Goal: Transaction & Acquisition: Purchase product/service

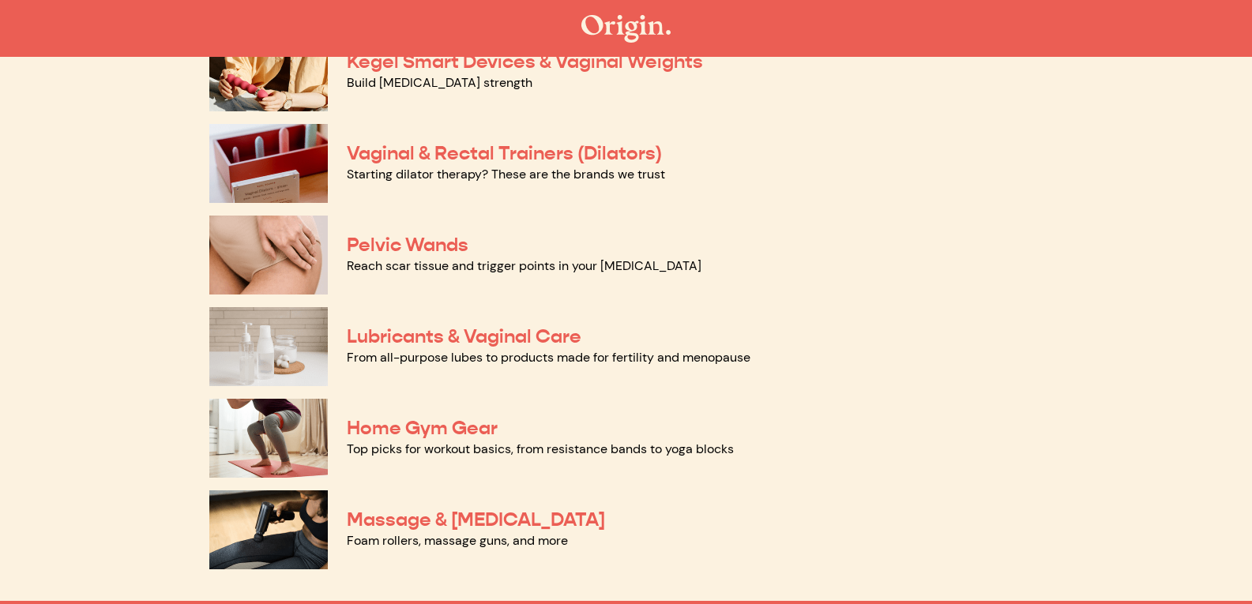
scroll to position [653, 0]
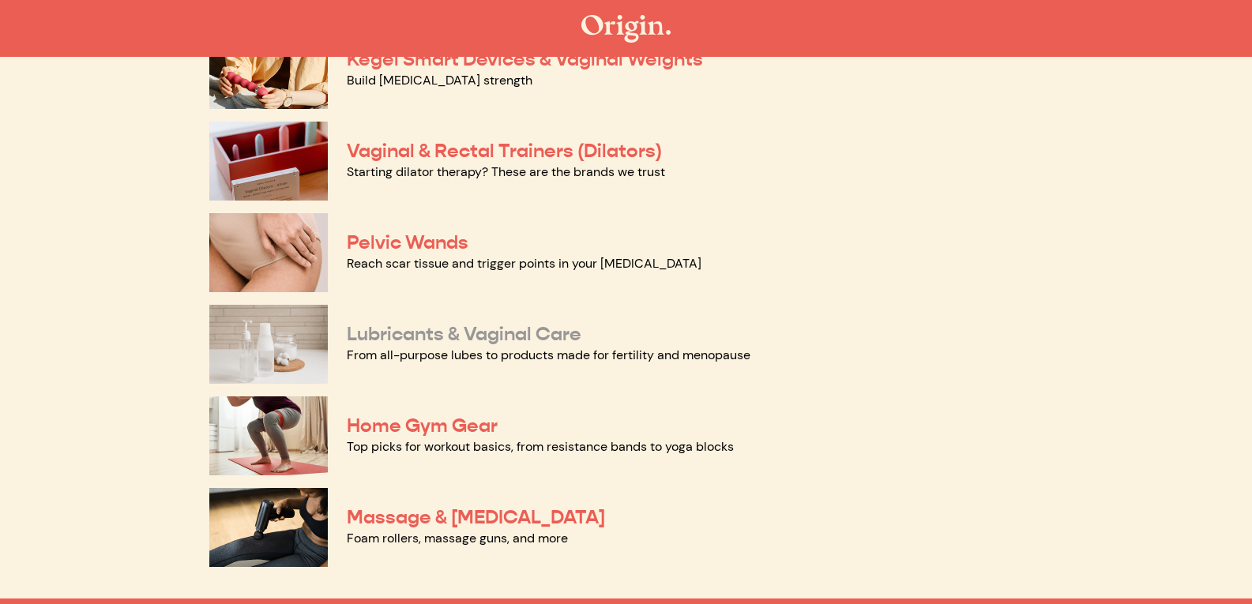
click at [473, 331] on link "Lubricants & Vaginal Care" at bounding box center [464, 334] width 235 height 24
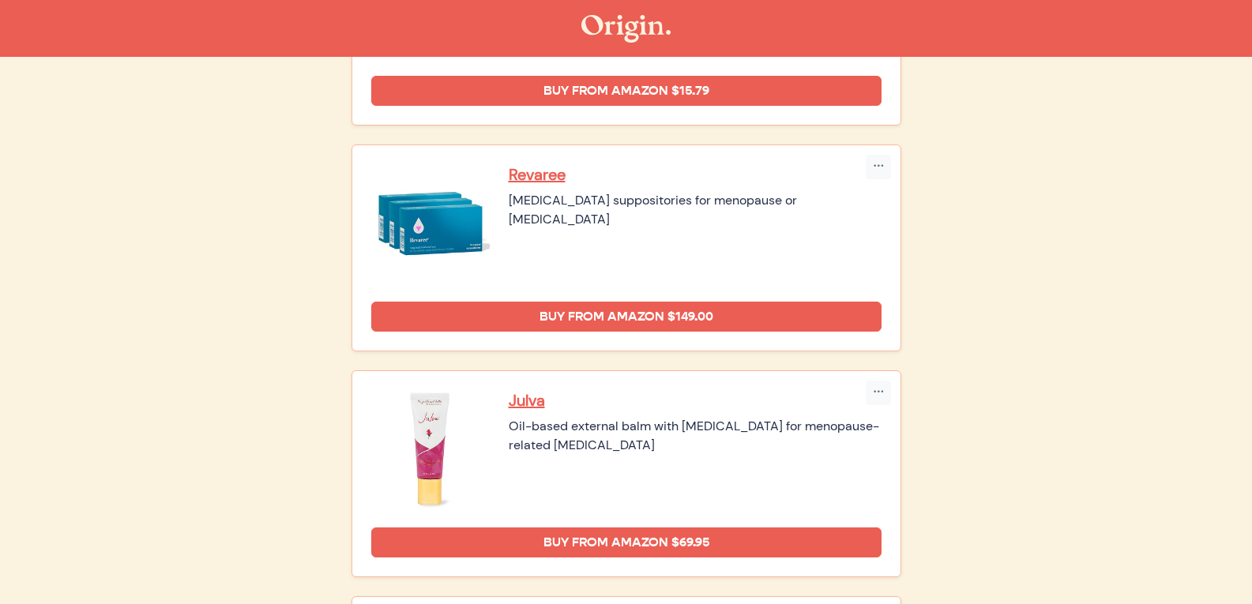
scroll to position [1000, 0]
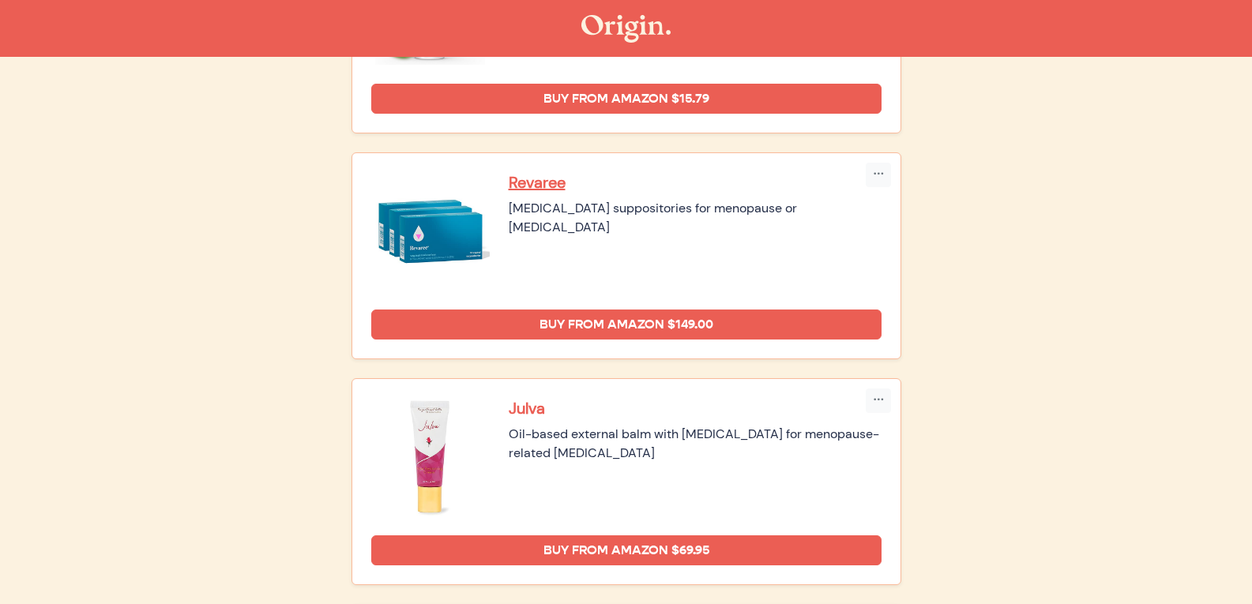
click at [521, 403] on p "Julva" at bounding box center [695, 408] width 373 height 21
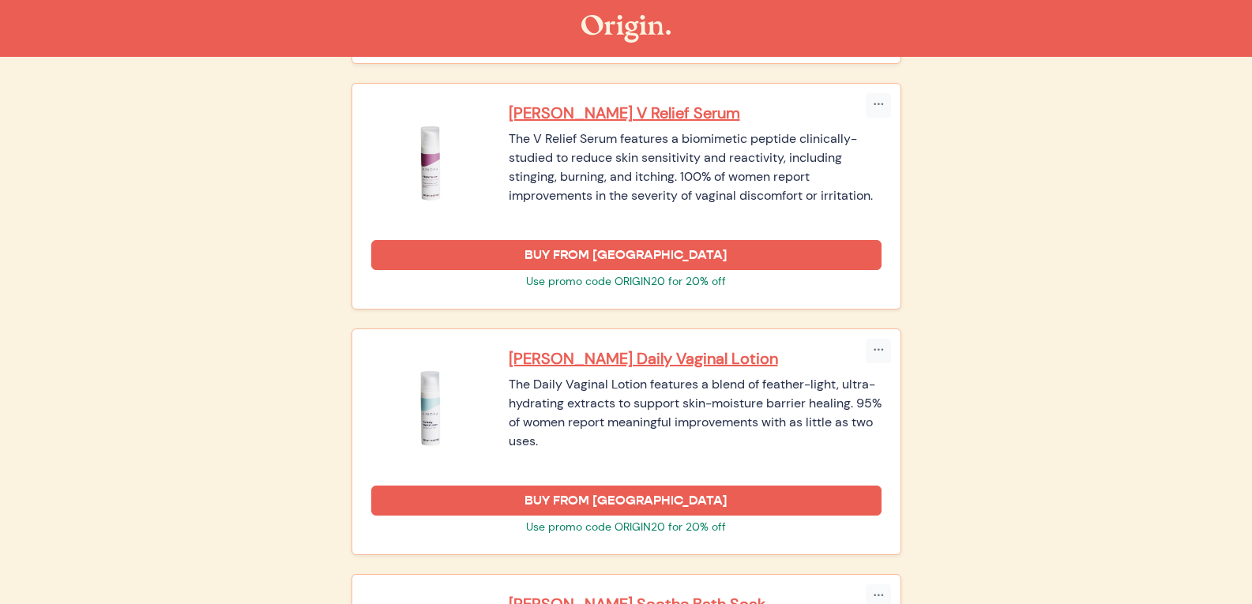
scroll to position [2004, 0]
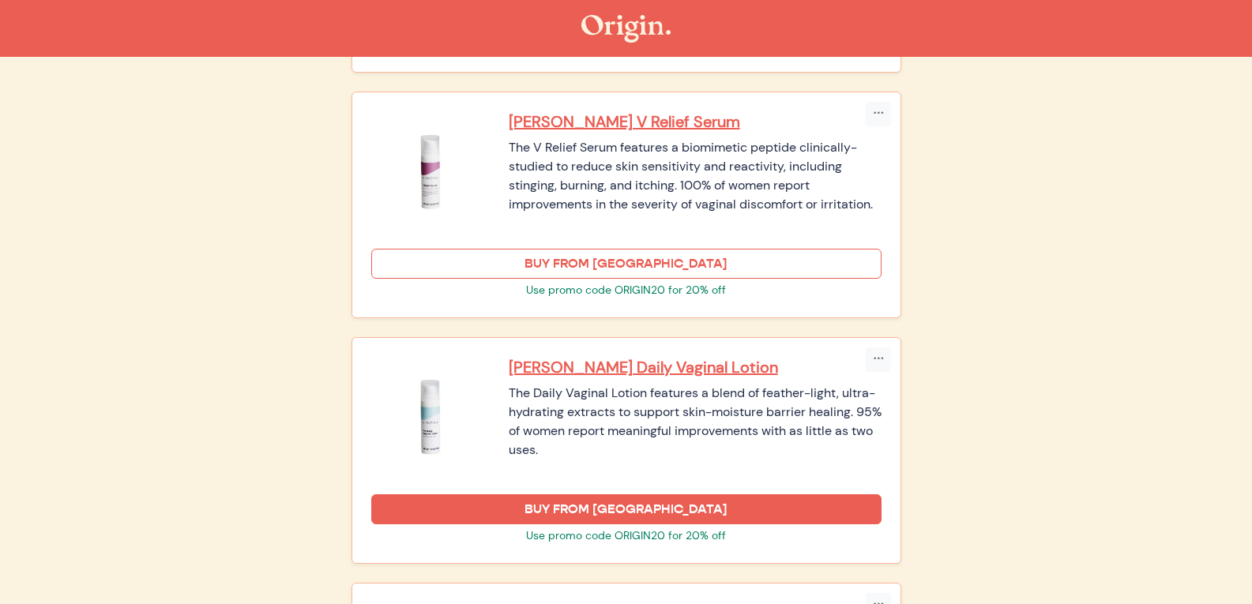
click at [626, 265] on link "BUY FROM [GEOGRAPHIC_DATA]" at bounding box center [626, 264] width 510 height 30
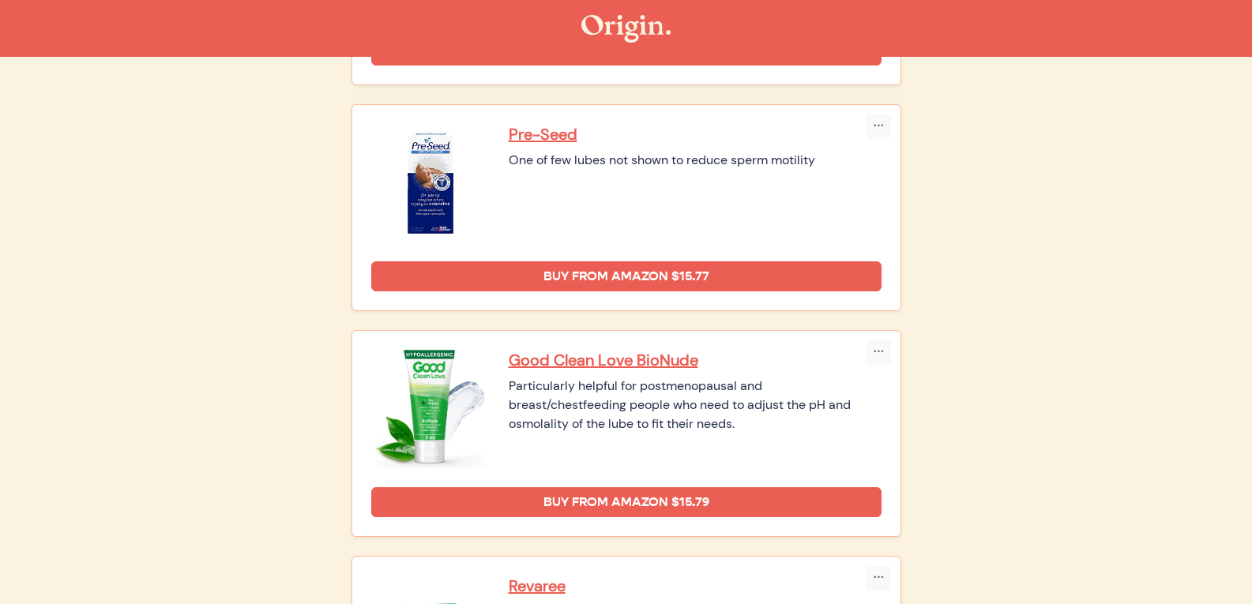
scroll to position [0, 0]
